Goal: Task Accomplishment & Management: Complete application form

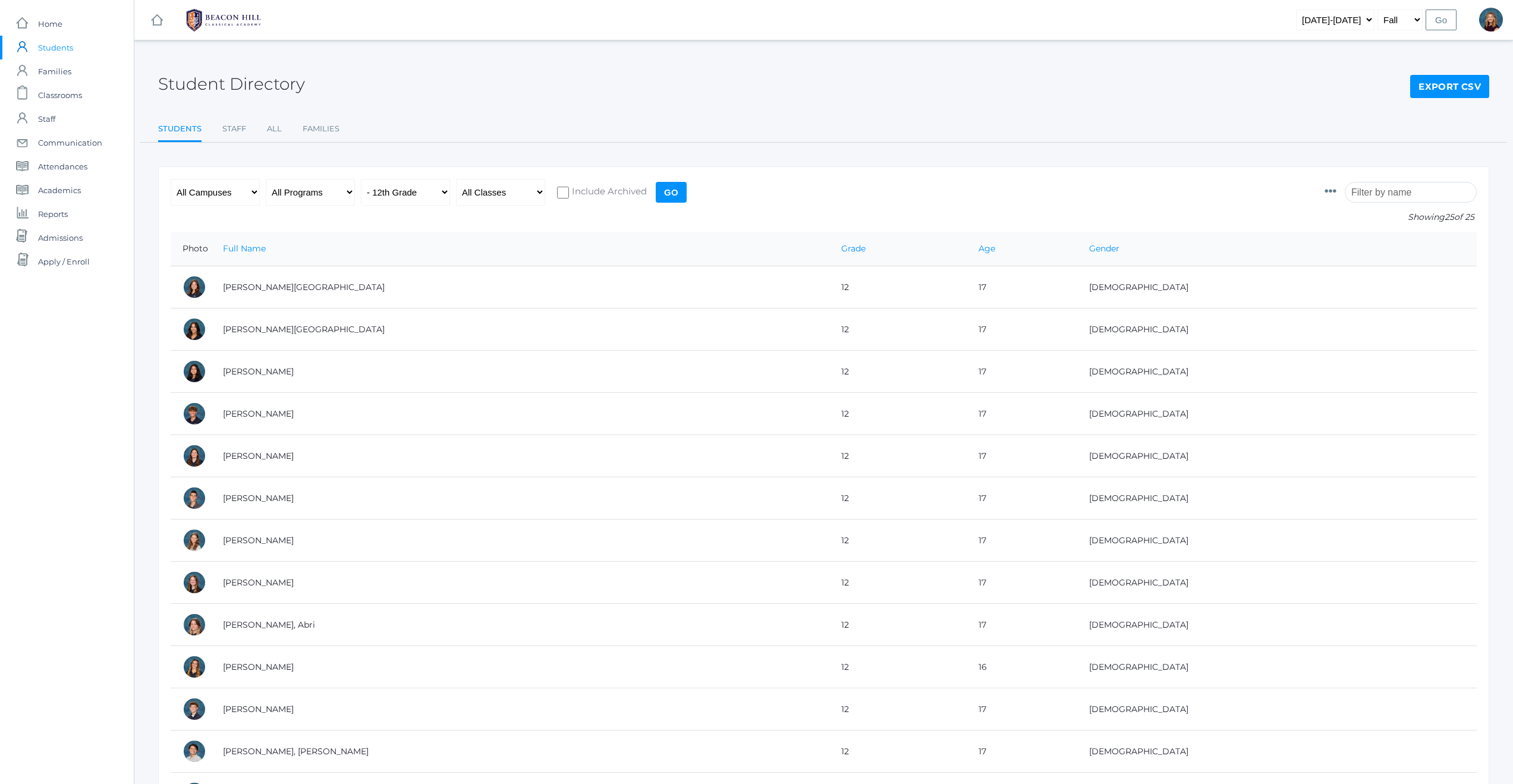
click at [54, 46] on span "Students" at bounding box center [56, 48] width 35 height 24
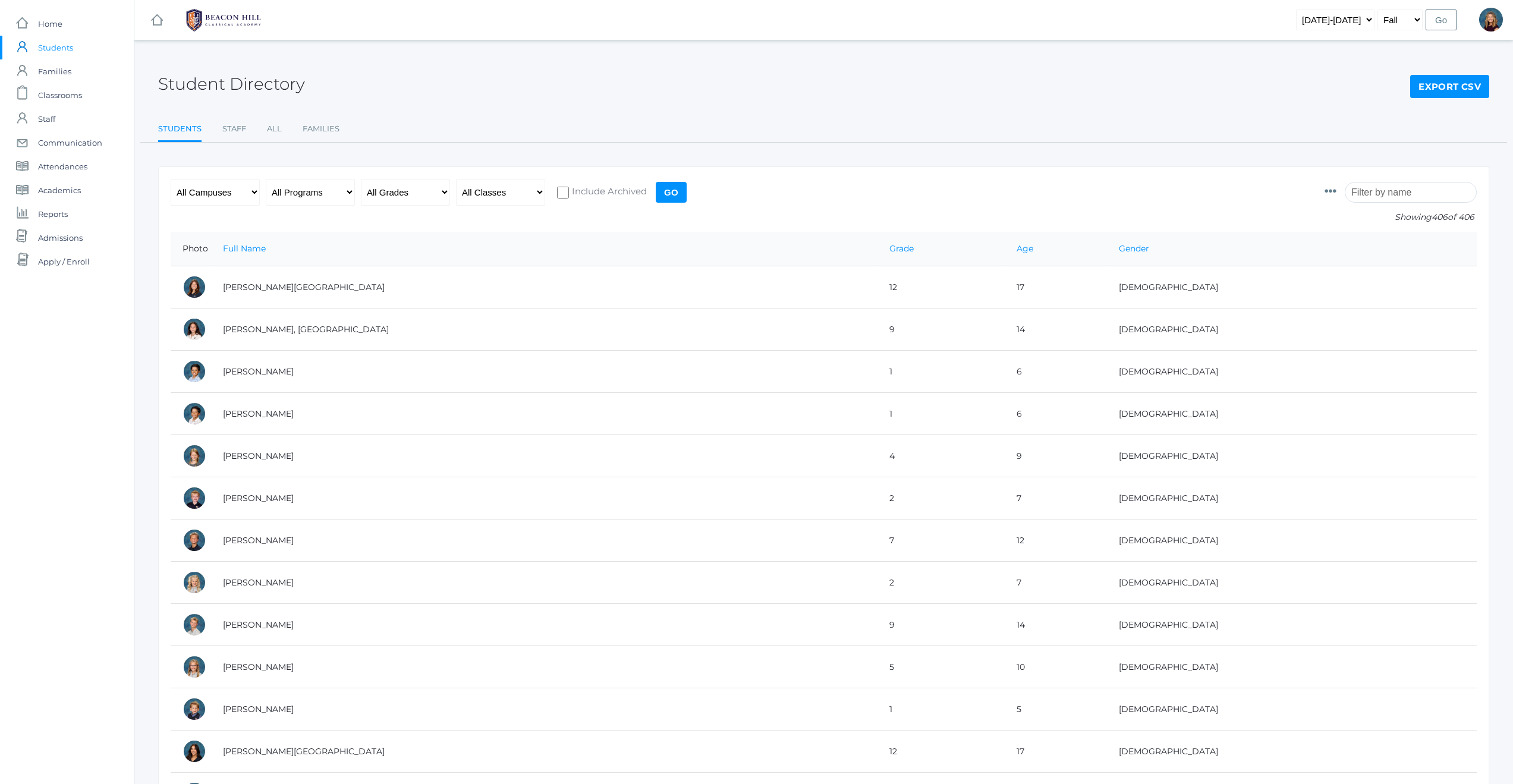
click at [1387, 190] on input "search" at bounding box center [1411, 192] width 132 height 21
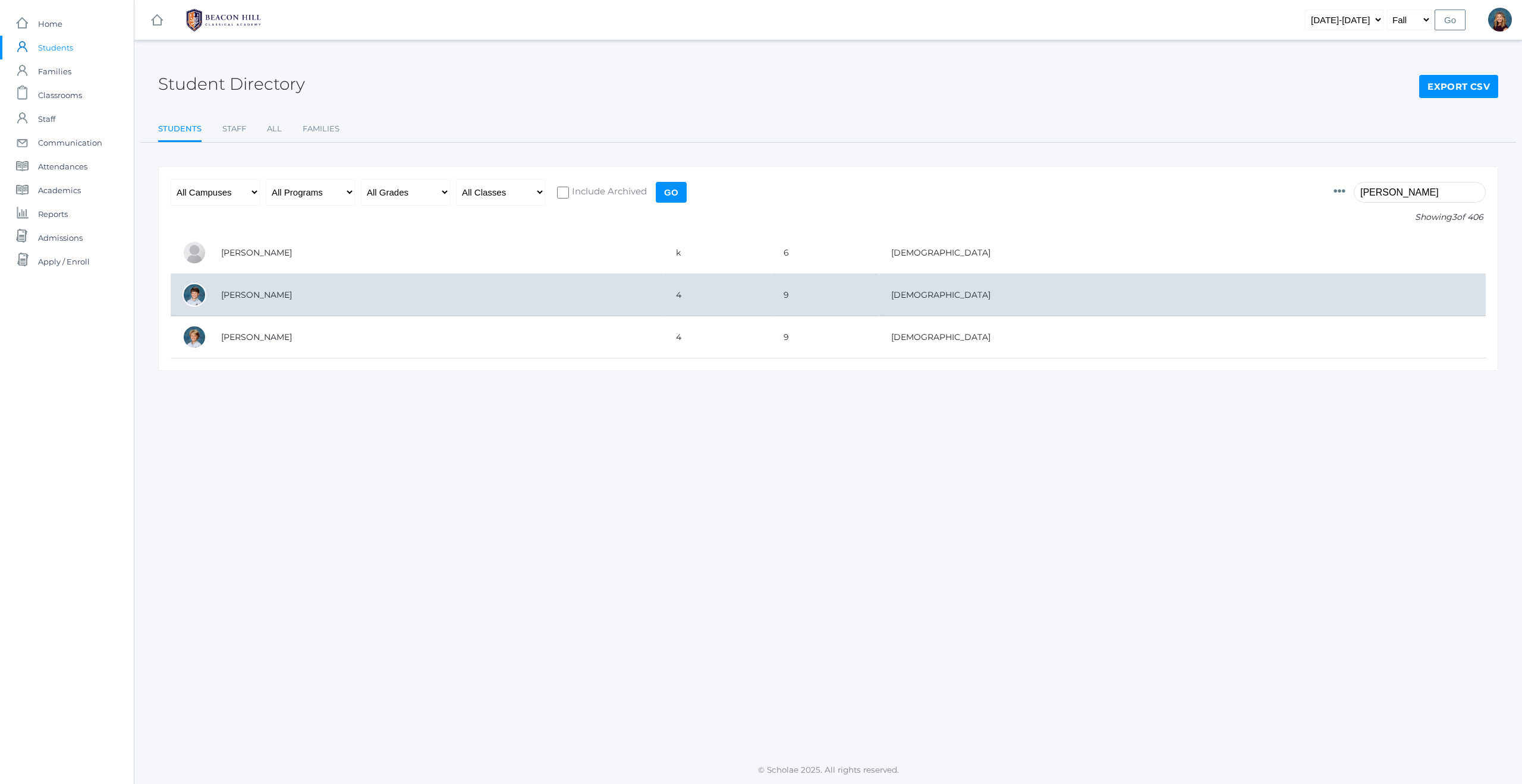
type input "william"
click at [664, 303] on td "[PERSON_NAME]" at bounding box center [437, 295] width 455 height 42
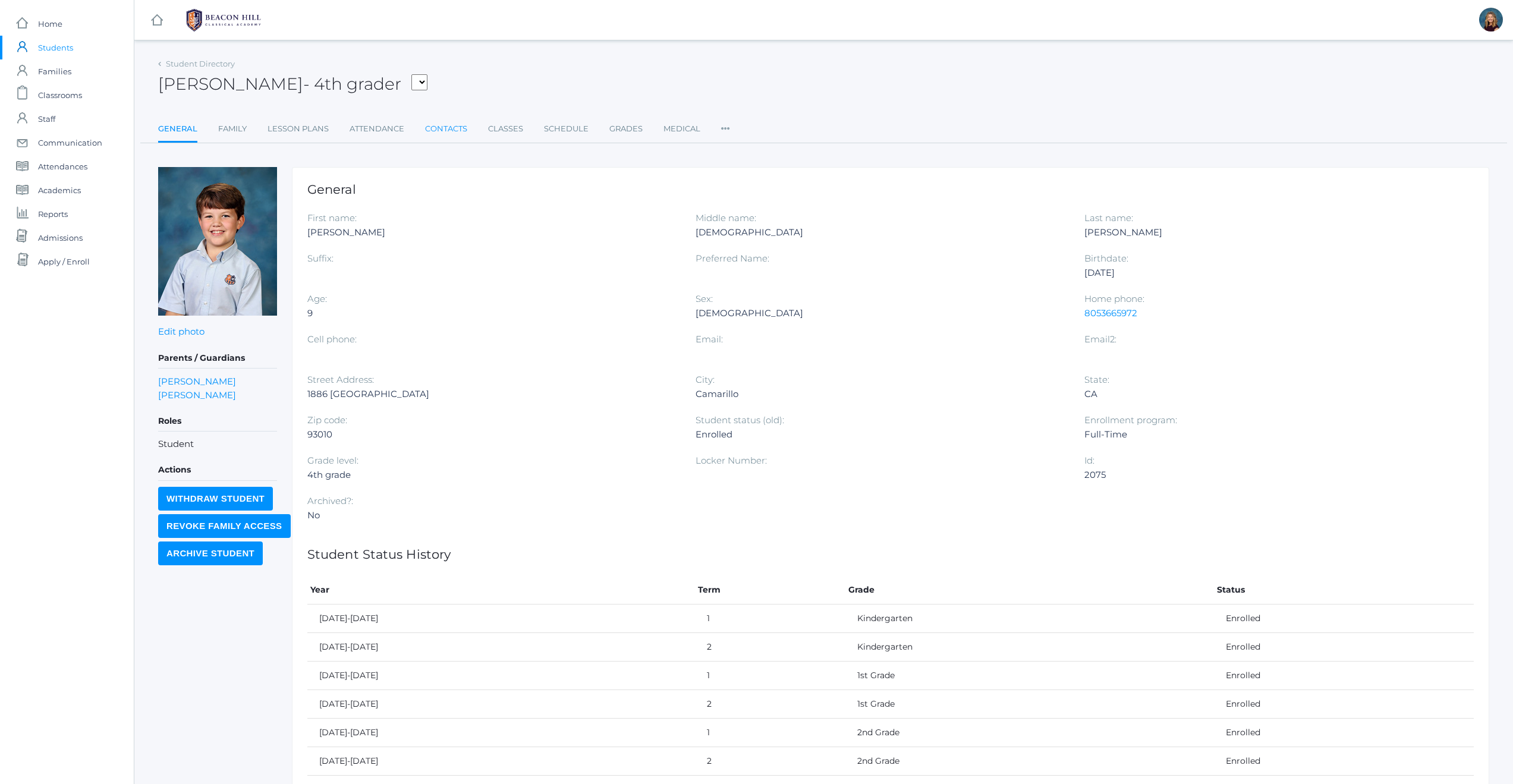
click at [448, 132] on link "Contacts" at bounding box center [446, 129] width 43 height 24
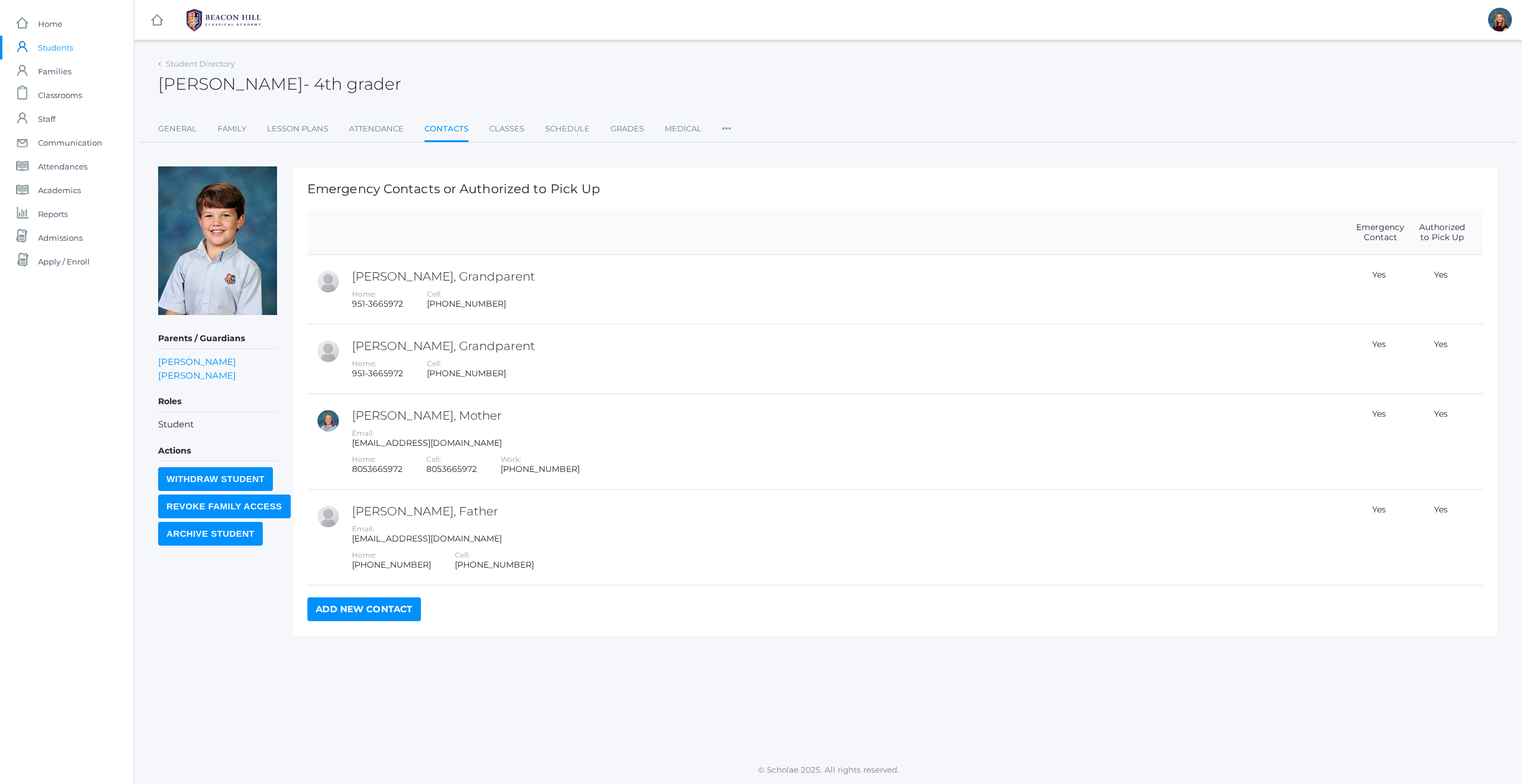
click at [389, 613] on link "Add New Contact" at bounding box center [364, 609] width 114 height 24
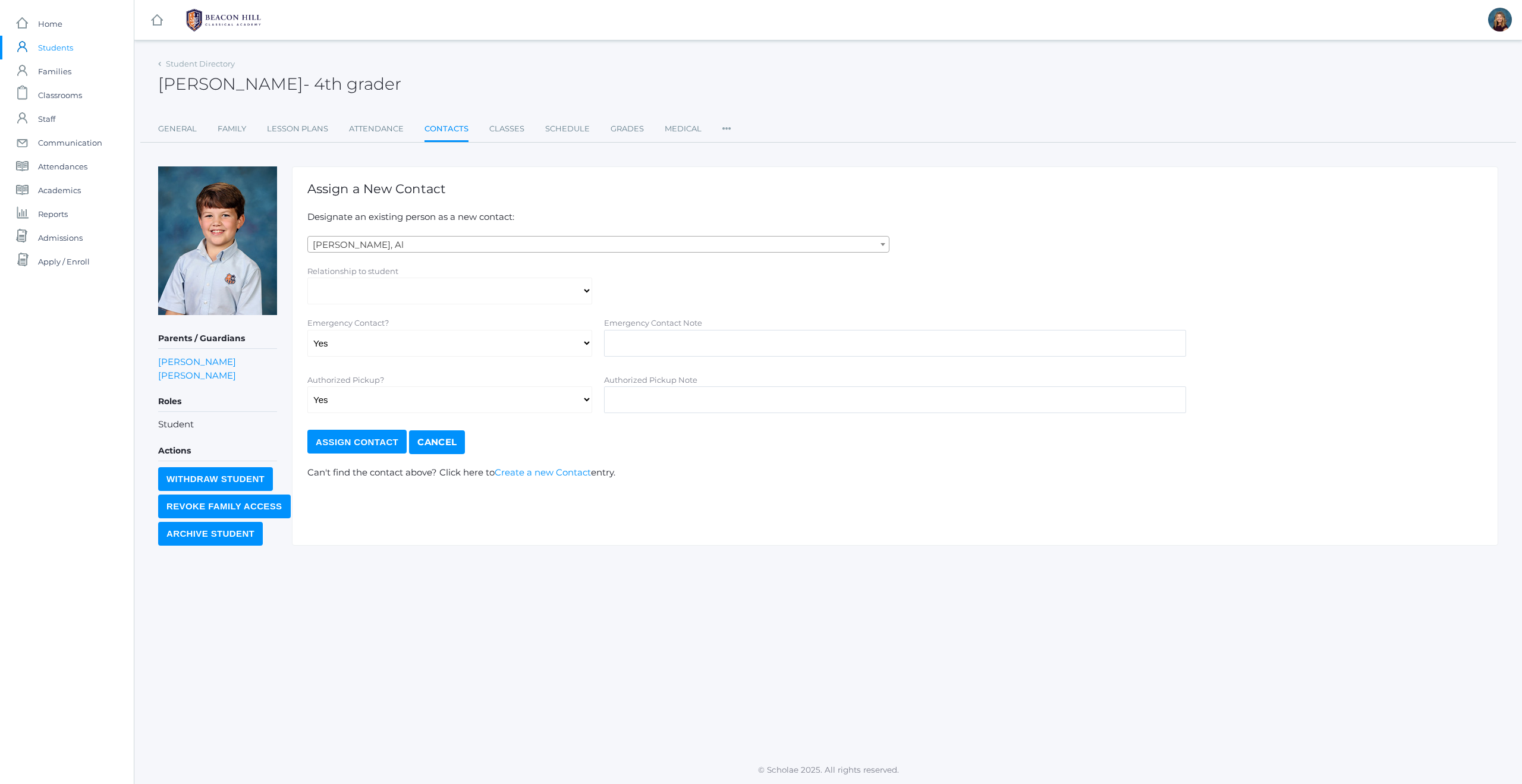
click at [878, 244] on span at bounding box center [883, 244] width 12 height 16
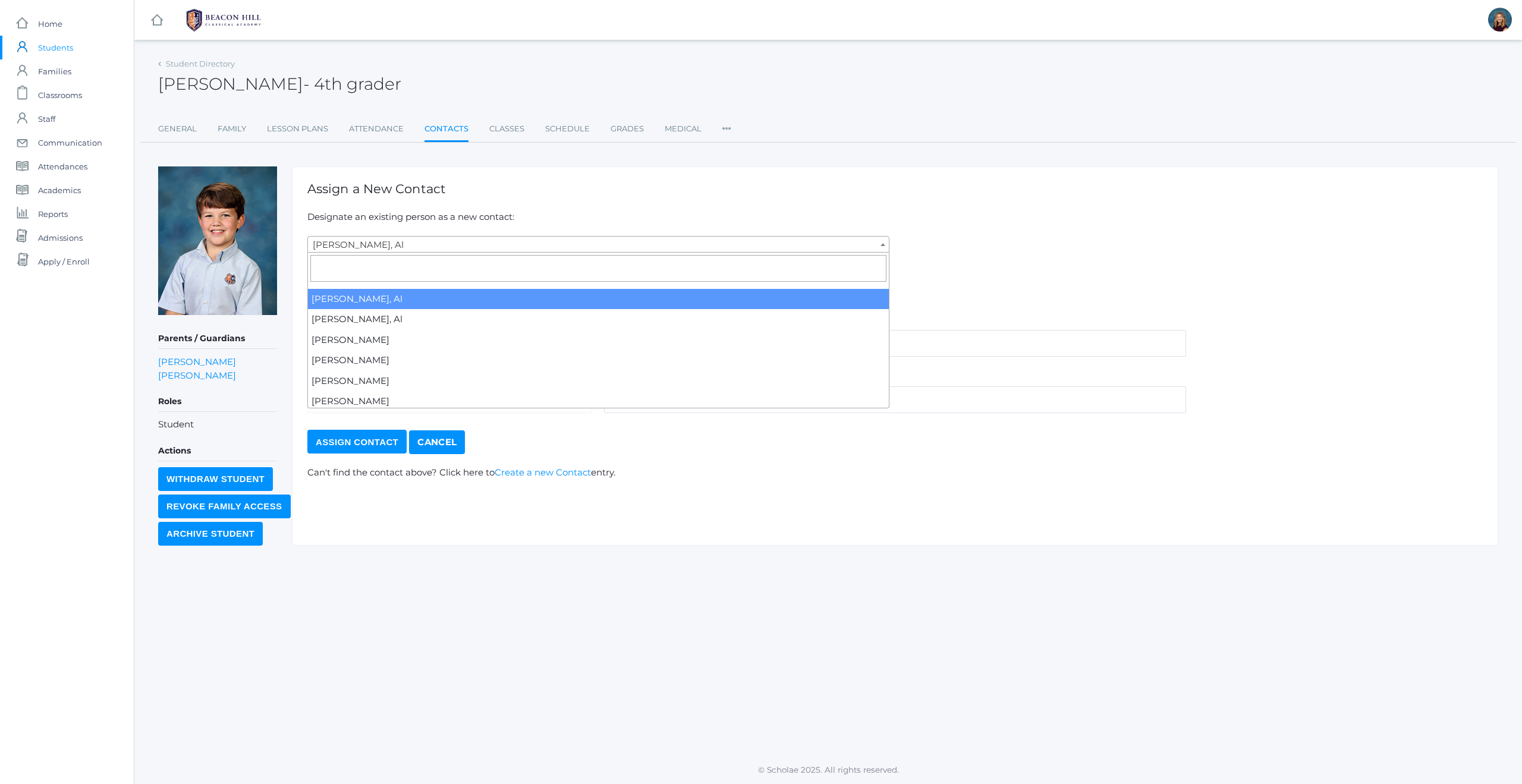
click at [439, 271] on input "search" at bounding box center [598, 268] width 576 height 27
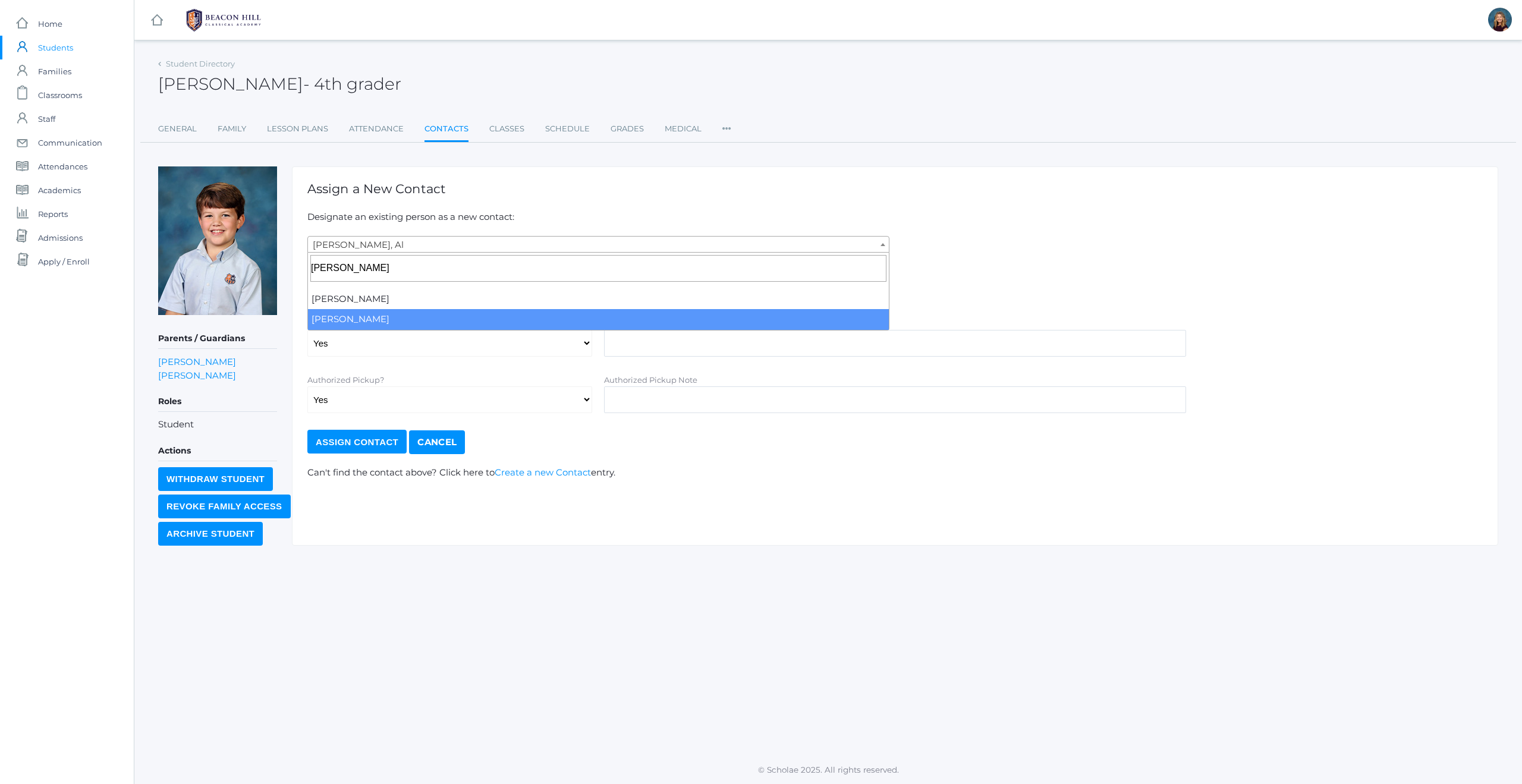
type input "[PERSON_NAME]"
select select "112"
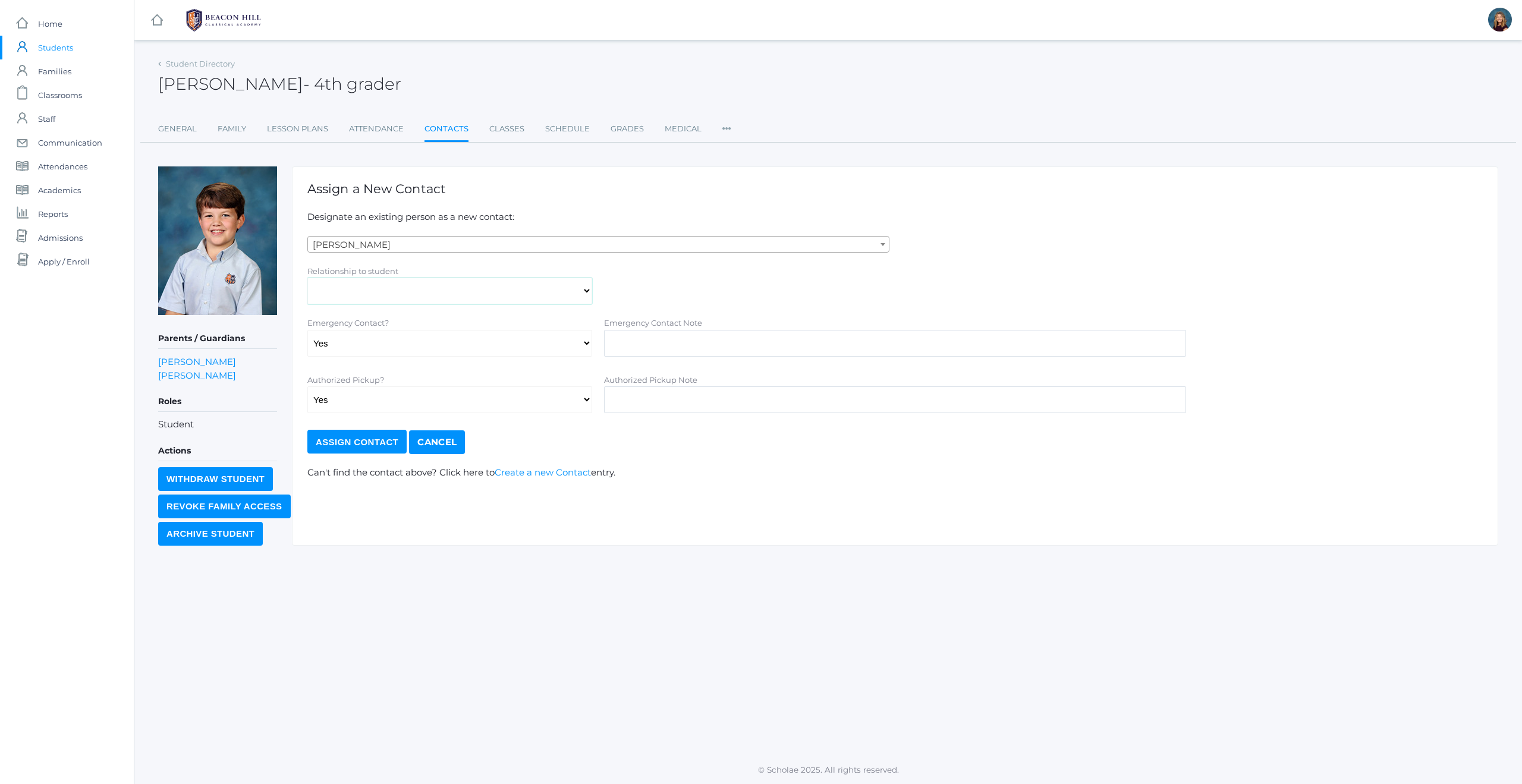
click at [387, 288] on select "Aunt Birth Mom Brother Father Friend Grandparent Guardian Mother Other Sister S…" at bounding box center [450, 291] width 285 height 27
select select "Friend"
click at [376, 442] on input "Assign Contact" at bounding box center [357, 442] width 99 height 24
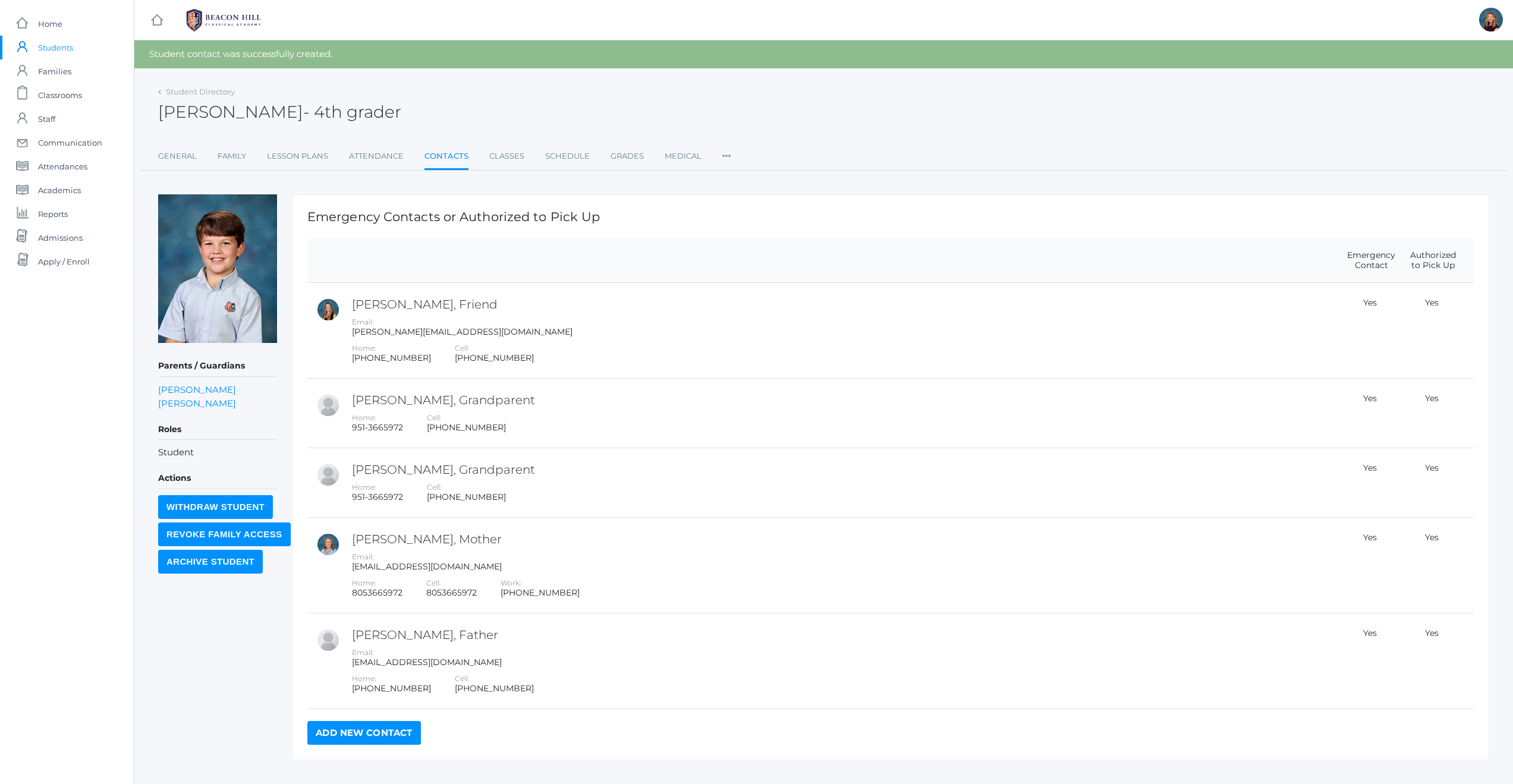
click at [64, 47] on span "Students" at bounding box center [56, 48] width 35 height 24
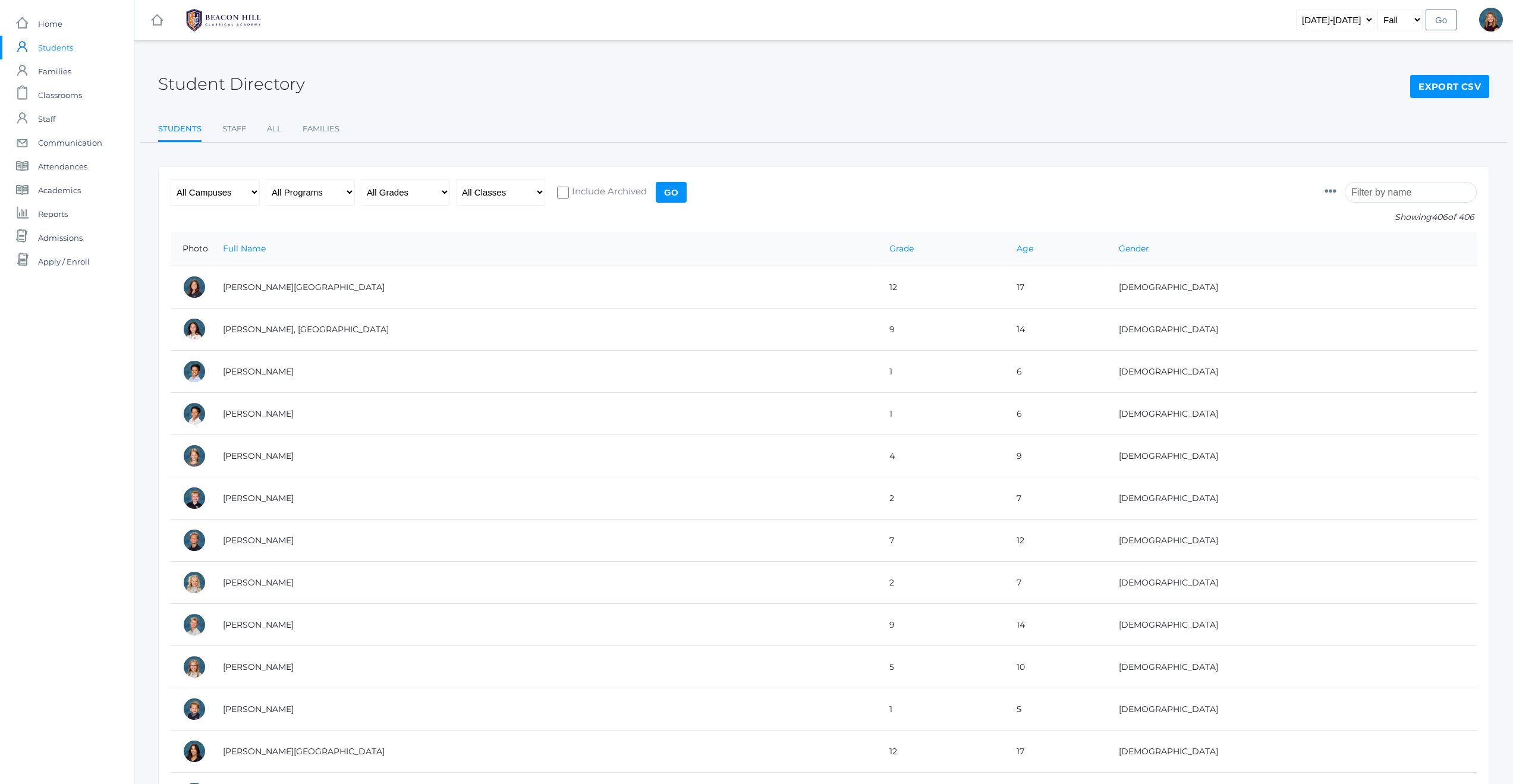
click at [1381, 197] on input "search" at bounding box center [1411, 192] width 132 height 21
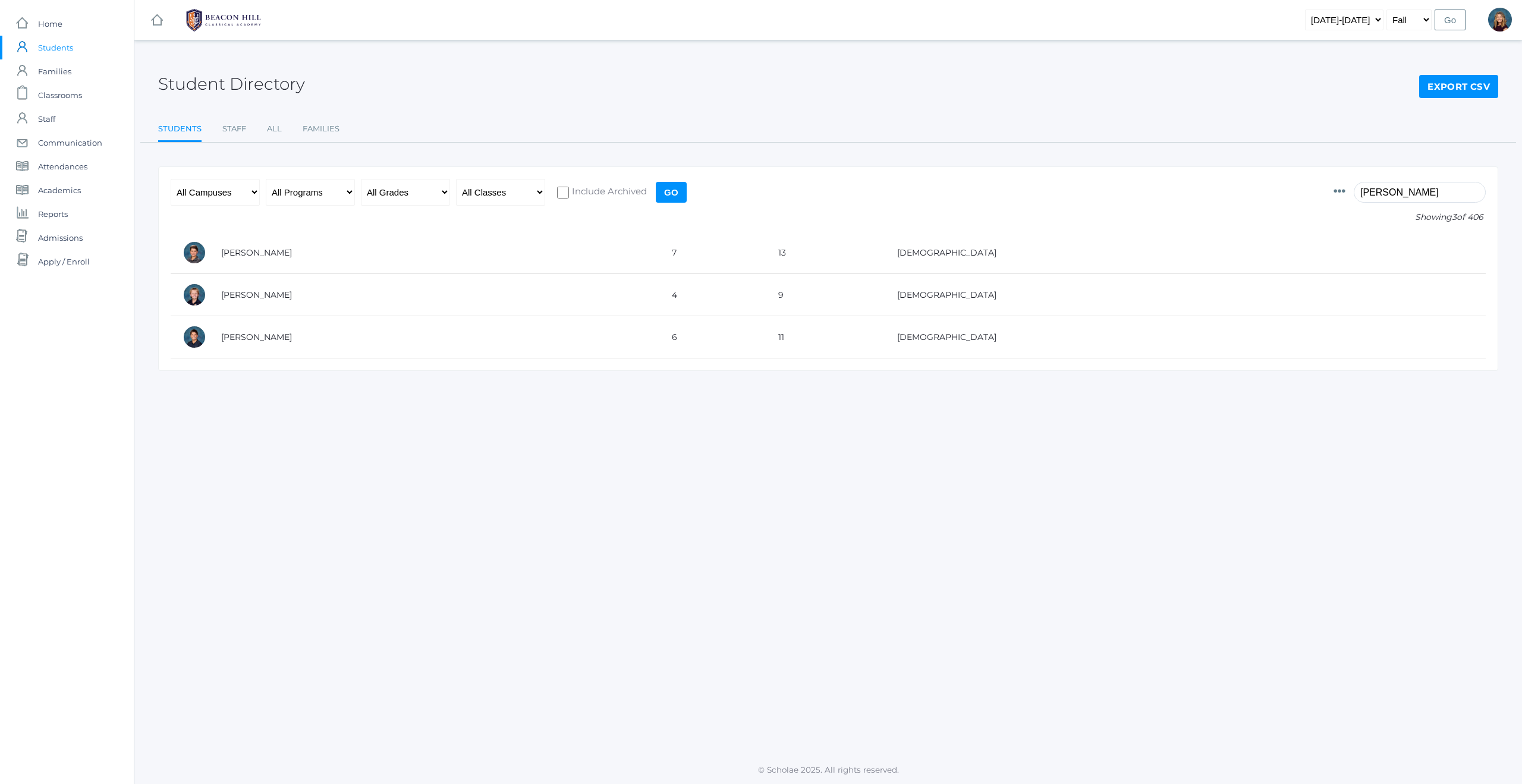
type input "beaty"
